Goal: Task Accomplishment & Management: Complete application form

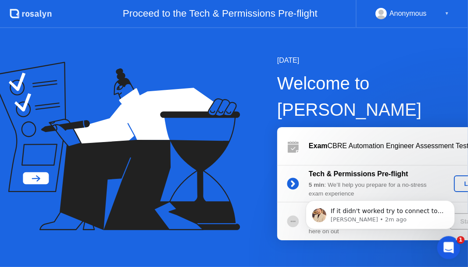
click at [456, 247] on div "Open Intercom Messenger" at bounding box center [447, 246] width 29 height 29
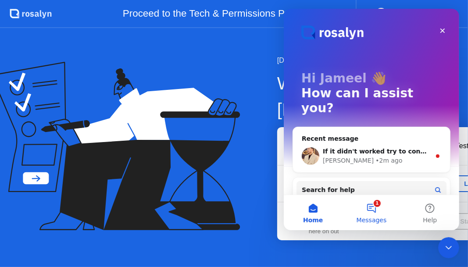
click at [375, 217] on span "Messages" at bounding box center [372, 220] width 30 height 6
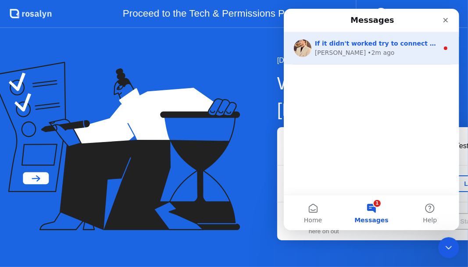
click at [387, 54] on div "[PERSON_NAME] • 2m ago" at bounding box center [377, 52] width 124 height 9
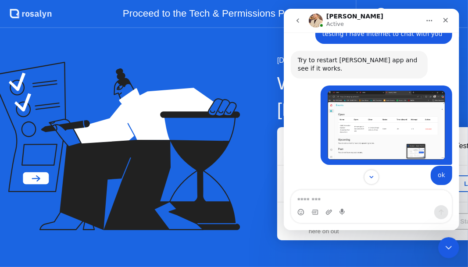
scroll to position [807, 0]
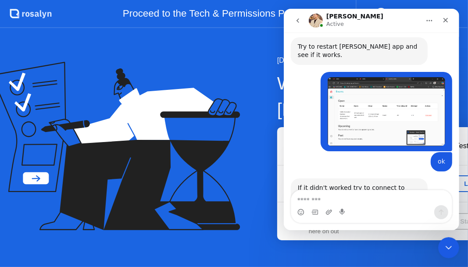
click at [366, 198] on textarea "Message…" at bounding box center [371, 198] width 161 height 15
type textarea "**"
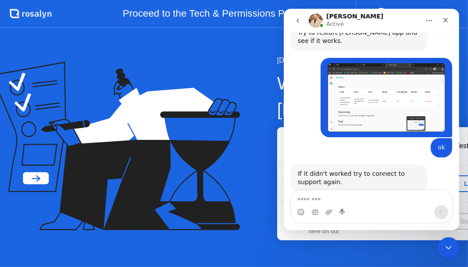
scroll to position [833, 0]
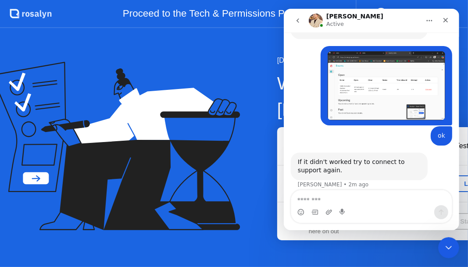
click at [198, 79] on div at bounding box center [124, 148] width 249 height 172
click at [430, 21] on icon "Home" at bounding box center [429, 20] width 7 height 7
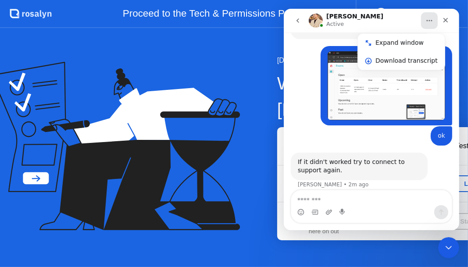
click at [195, 109] on div at bounding box center [124, 148] width 249 height 172
click at [277, 203] on div "Exam Takeoff You get to hit the GO button! It’s all you from here on out Start …" at bounding box center [397, 222] width 241 height 38
click at [451, 242] on icon "Close Intercom Messenger" at bounding box center [448, 246] width 11 height 11
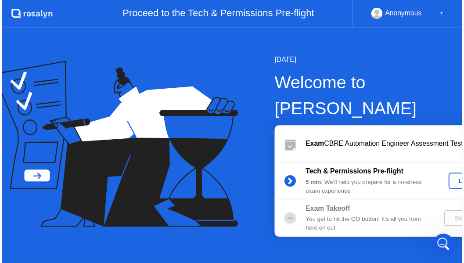
scroll to position [509, 0]
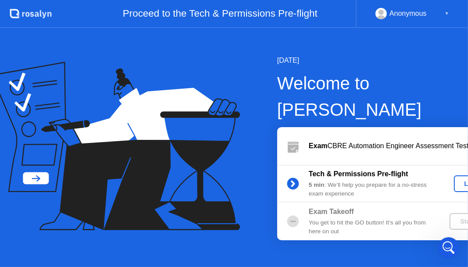
click at [458, 180] on div "Let's Go" at bounding box center [477, 183] width 39 height 7
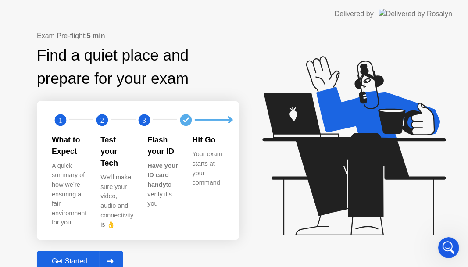
click at [93, 251] on button "Get Started" at bounding box center [80, 261] width 86 height 21
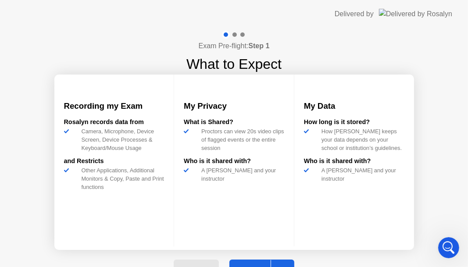
click at [264, 263] on button "Next" at bounding box center [262, 270] width 65 height 21
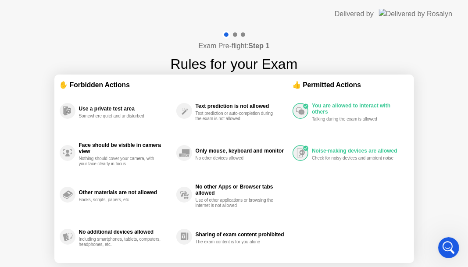
click at [29, 11] on header "Delivered by" at bounding box center [234, 14] width 468 height 28
click at [427, 12] on img at bounding box center [415, 14] width 73 height 10
click at [374, 9] on div "Delivered by" at bounding box center [354, 14] width 39 height 11
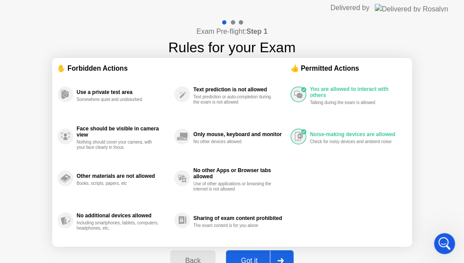
click at [264, 254] on button "Got it" at bounding box center [260, 260] width 68 height 21
select select "**********"
select select "*******"
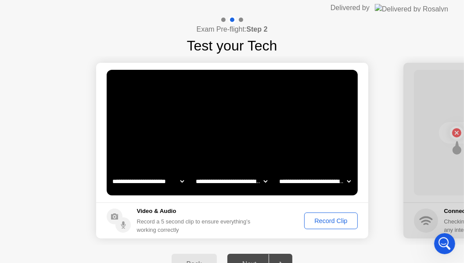
click at [438, 238] on div "Open Intercom Messenger" at bounding box center [443, 242] width 29 height 29
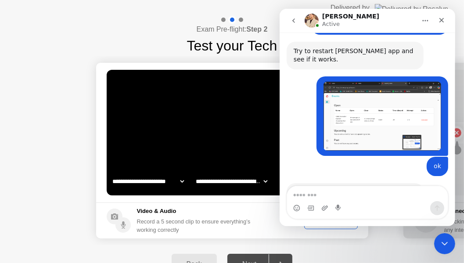
scroll to position [838, 0]
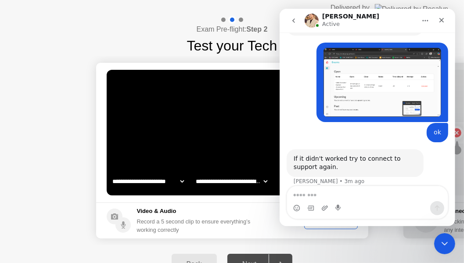
click at [360, 193] on textarea "Message…" at bounding box center [367, 193] width 161 height 15
type textarea "**********"
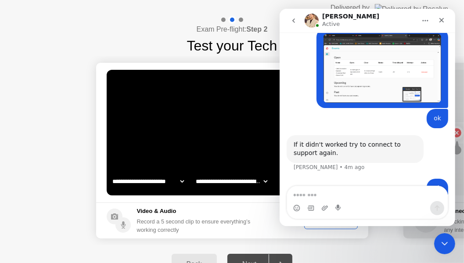
scroll to position [867, 0]
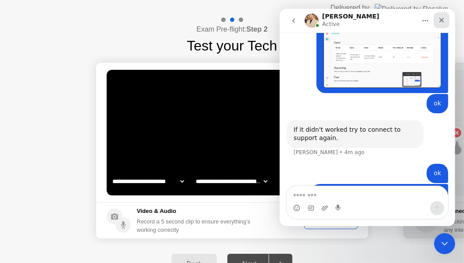
click at [435, 19] on div "Close" at bounding box center [441, 20] width 16 height 16
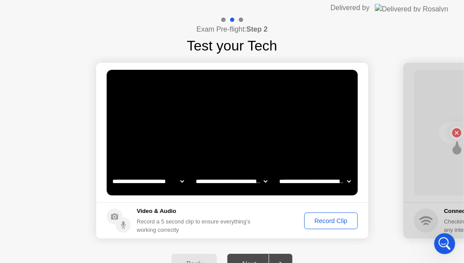
click at [319, 219] on div "Record Clip" at bounding box center [330, 220] width 47 height 7
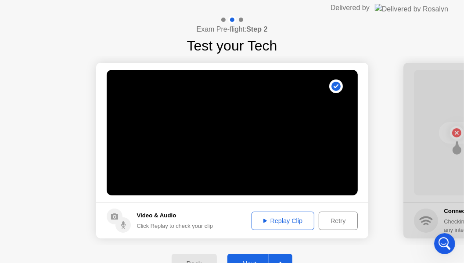
click at [256, 256] on button "Next" at bounding box center [259, 264] width 65 height 21
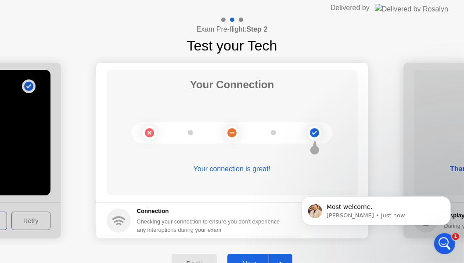
scroll to position [893, 0]
click at [260, 256] on button "Next" at bounding box center [259, 264] width 65 height 21
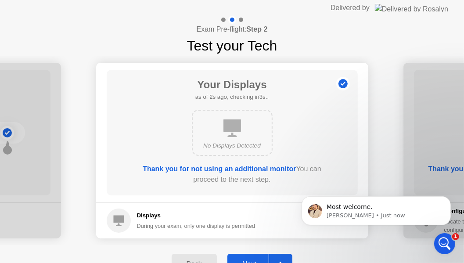
click at [252, 257] on button "Next" at bounding box center [259, 264] width 65 height 21
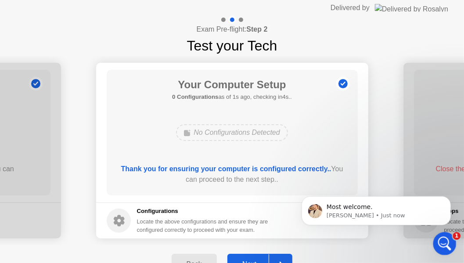
click at [436, 240] on div "Open Intercom Messenger" at bounding box center [443, 242] width 29 height 29
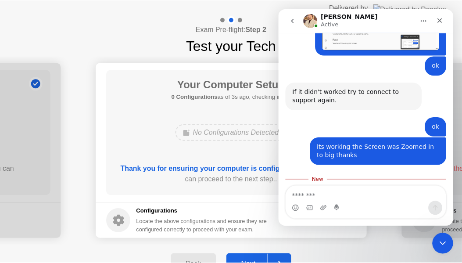
scroll to position [907, 0]
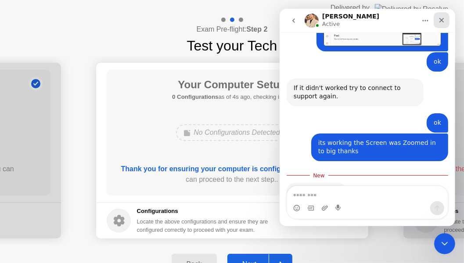
click at [441, 19] on icon "Close" at bounding box center [441, 20] width 7 height 7
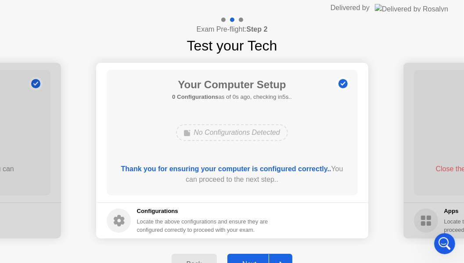
click at [260, 255] on button "Next" at bounding box center [259, 264] width 65 height 21
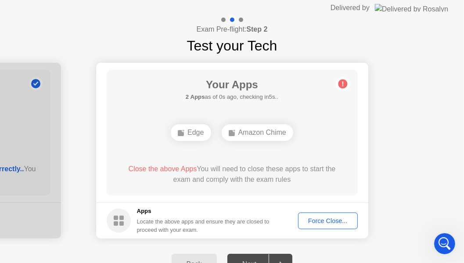
click at [340, 84] on circle at bounding box center [342, 83] width 9 height 9
click at [320, 223] on div "Force Close..." at bounding box center [328, 220] width 54 height 7
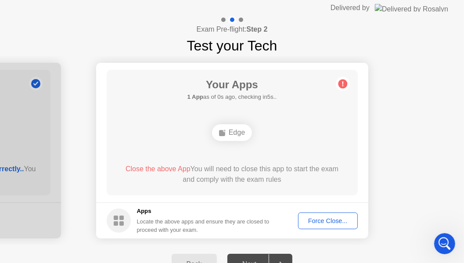
click at [343, 86] on circle at bounding box center [342, 83] width 9 height 9
drag, startPoint x: 31, startPoint y: 5, endPoint x: 137, endPoint y: 21, distance: 107.9
click at [137, 21] on div "Exam Pre-flight: Step 2 Test your Tech" at bounding box center [232, 36] width 464 height 40
drag, startPoint x: 311, startPoint y: 88, endPoint x: 315, endPoint y: 94, distance: 6.9
drag, startPoint x: 223, startPoint y: 14, endPoint x: 248, endPoint y: 56, distance: 48.8
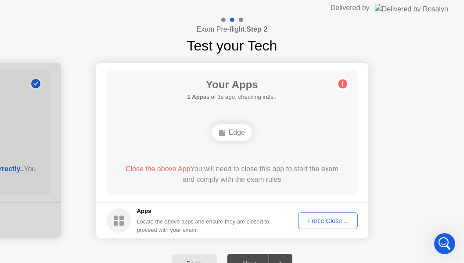
click at [223, 130] on ellipse at bounding box center [224, 131] width 3 height 3
click at [321, 222] on div "Force Close..." at bounding box center [328, 220] width 54 height 7
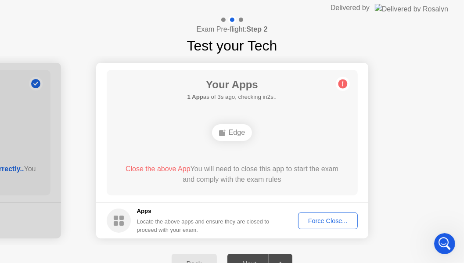
click at [228, 131] on div "Edge" at bounding box center [232, 132] width 40 height 17
click at [224, 131] on ellipse at bounding box center [224, 131] width 3 height 3
click at [309, 217] on div "Force Close..." at bounding box center [328, 220] width 54 height 7
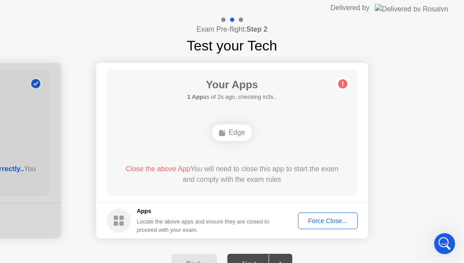
click at [340, 83] on circle at bounding box center [342, 83] width 9 height 9
click at [116, 216] on rect at bounding box center [116, 218] width 4 height 4
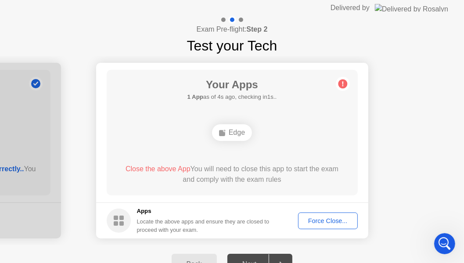
click at [116, 216] on rect at bounding box center [116, 218] width 4 height 4
click at [231, 135] on div "Edge" at bounding box center [232, 132] width 40 height 17
click at [307, 226] on button "Force Close..." at bounding box center [328, 221] width 60 height 17
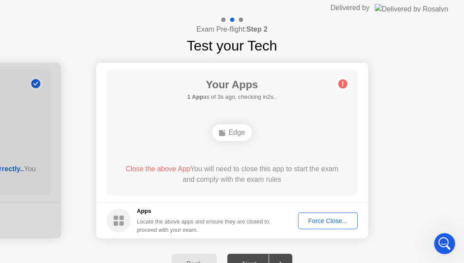
click at [152, 166] on span "Close the above App" at bounding box center [158, 168] width 65 height 7
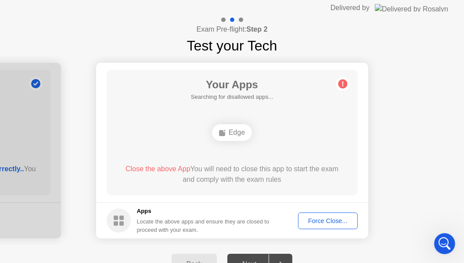
click at [152, 166] on span "Close the above App" at bounding box center [158, 168] width 65 height 7
